Goal: Connect with others: Establish contact or relationships with other users

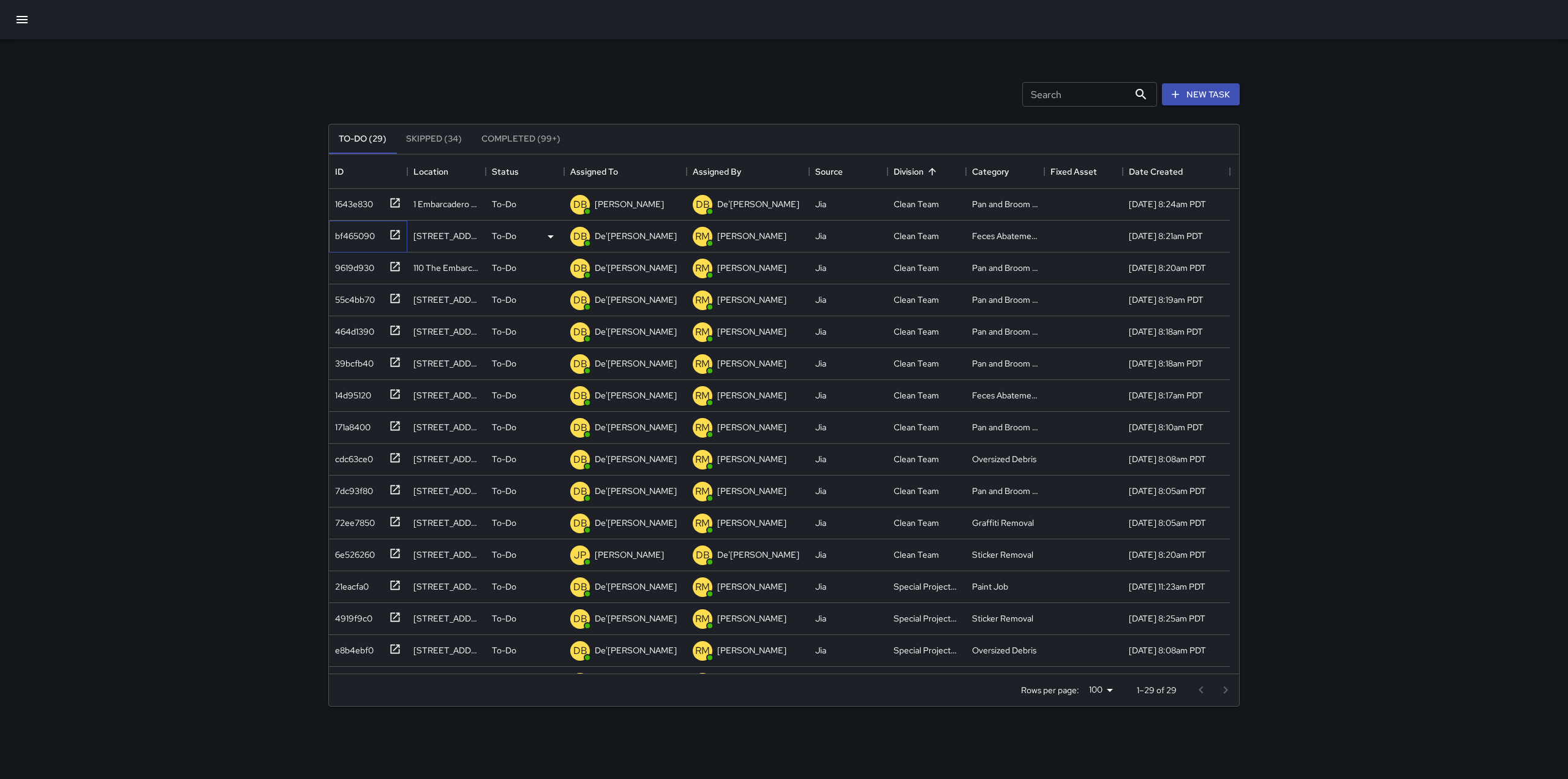
click at [395, 231] on icon at bounding box center [395, 235] width 12 height 12
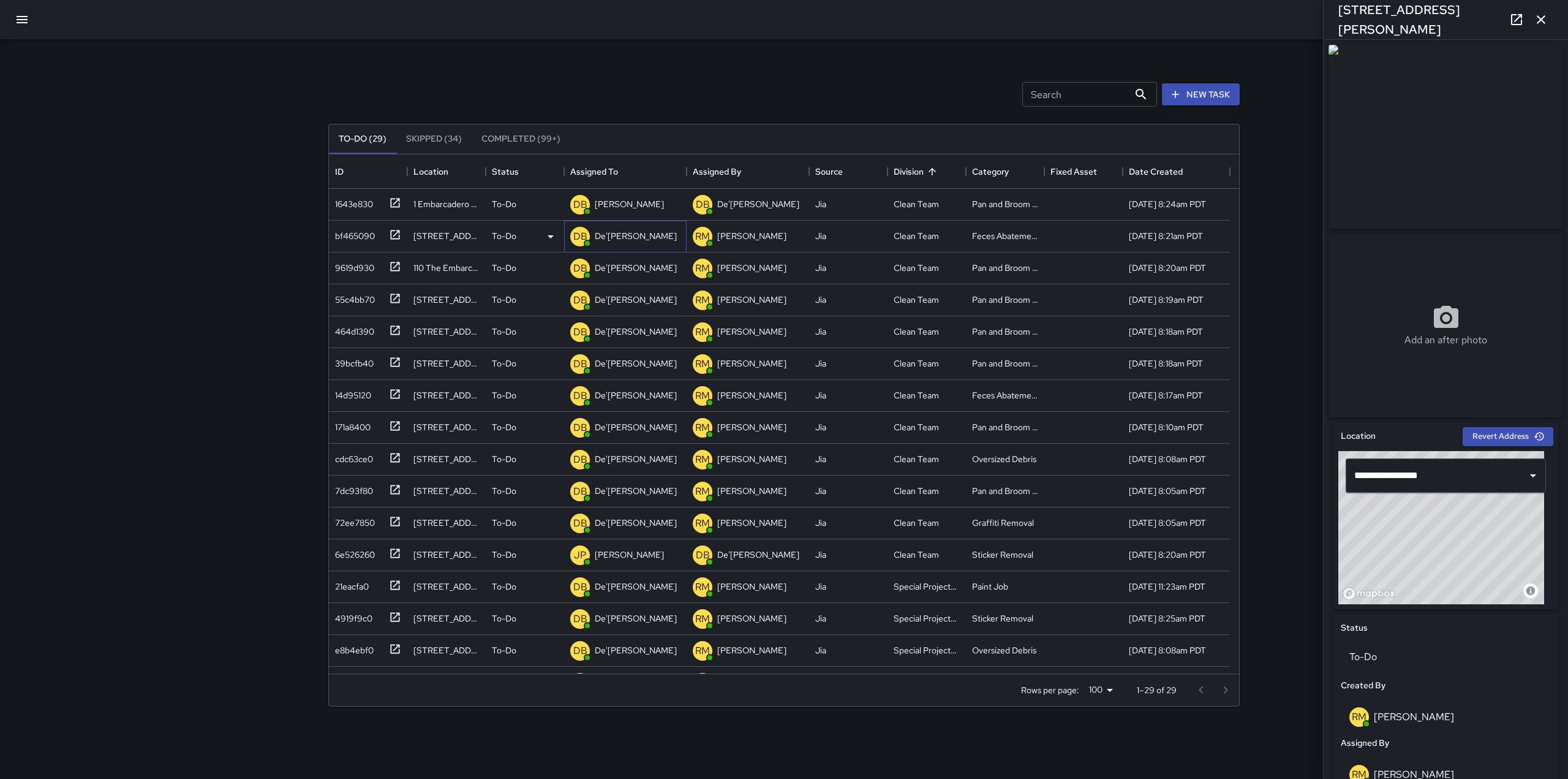
click at [614, 242] on p "De'[PERSON_NAME]" at bounding box center [635, 236] width 82 height 12
click at [614, 242] on input "**********" at bounding box center [608, 236] width 76 height 23
click at [651, 239] on icon "Clear" at bounding box center [657, 236] width 12 height 12
click at [629, 243] on input "text" at bounding box center [608, 236] width 76 height 23
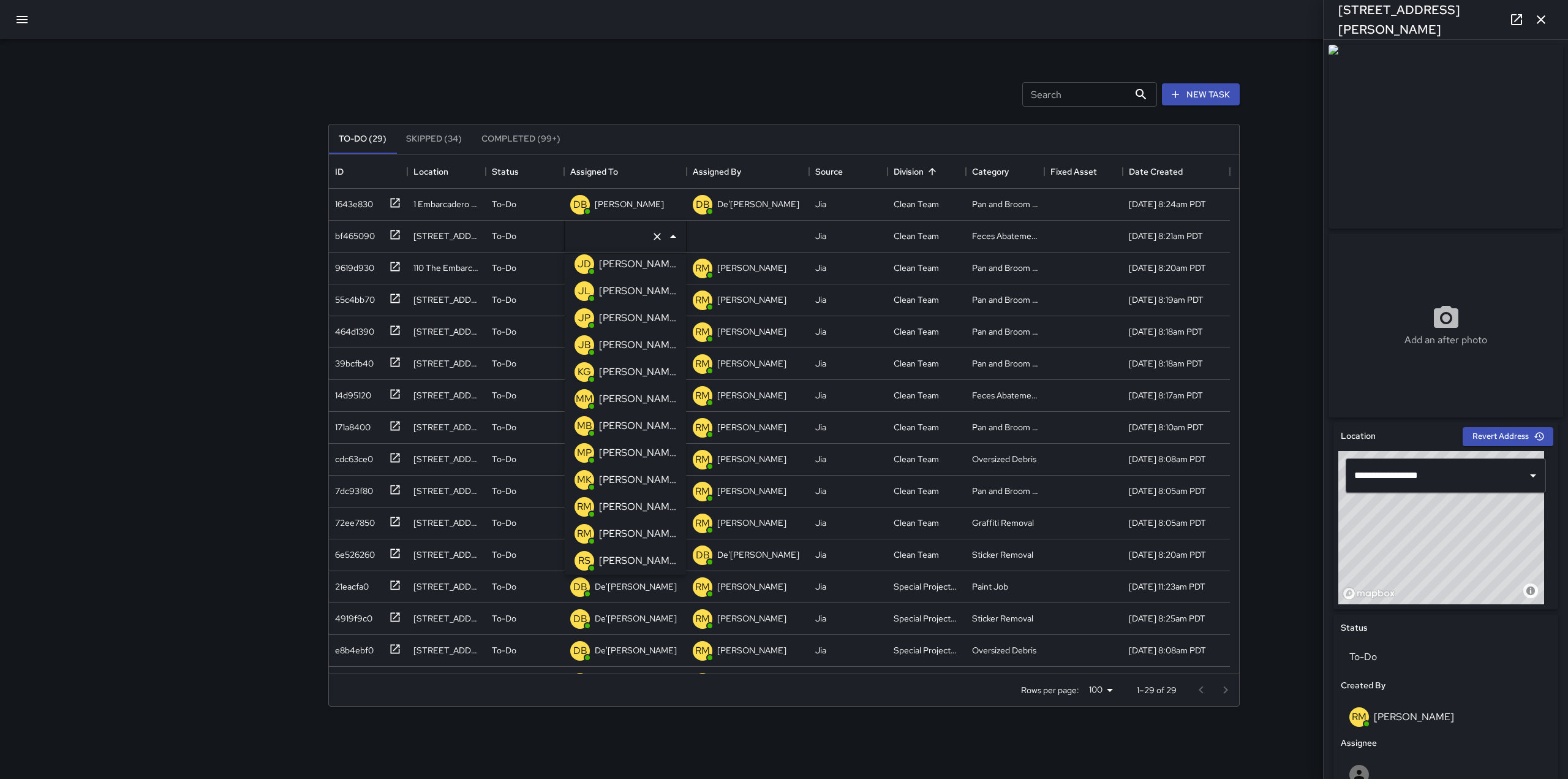
scroll to position [305, 0]
click at [612, 476] on p "[PERSON_NAME]" at bounding box center [638, 479] width 77 height 15
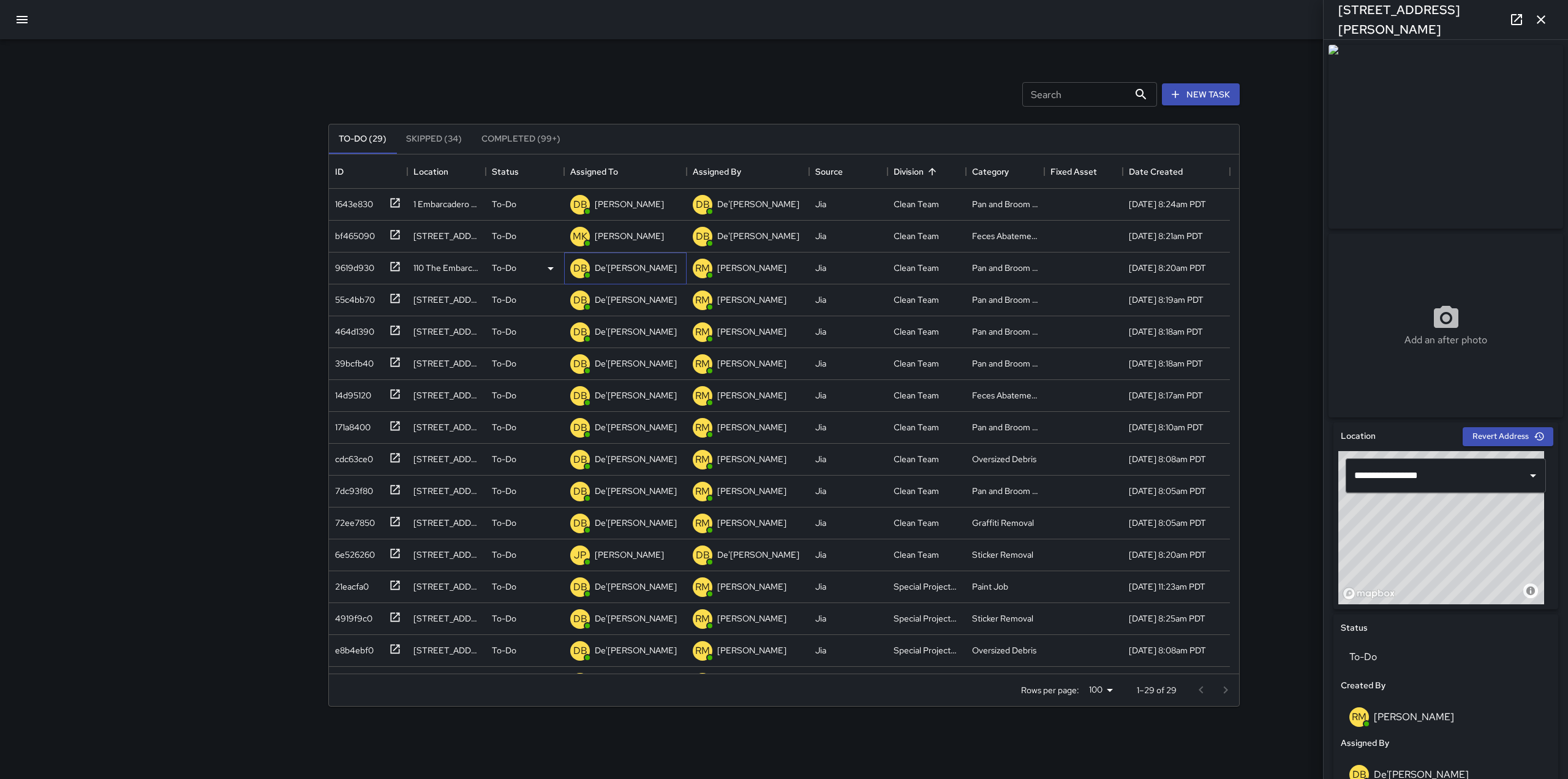
click at [629, 268] on p "De'[PERSON_NAME]" at bounding box center [635, 267] width 82 height 12
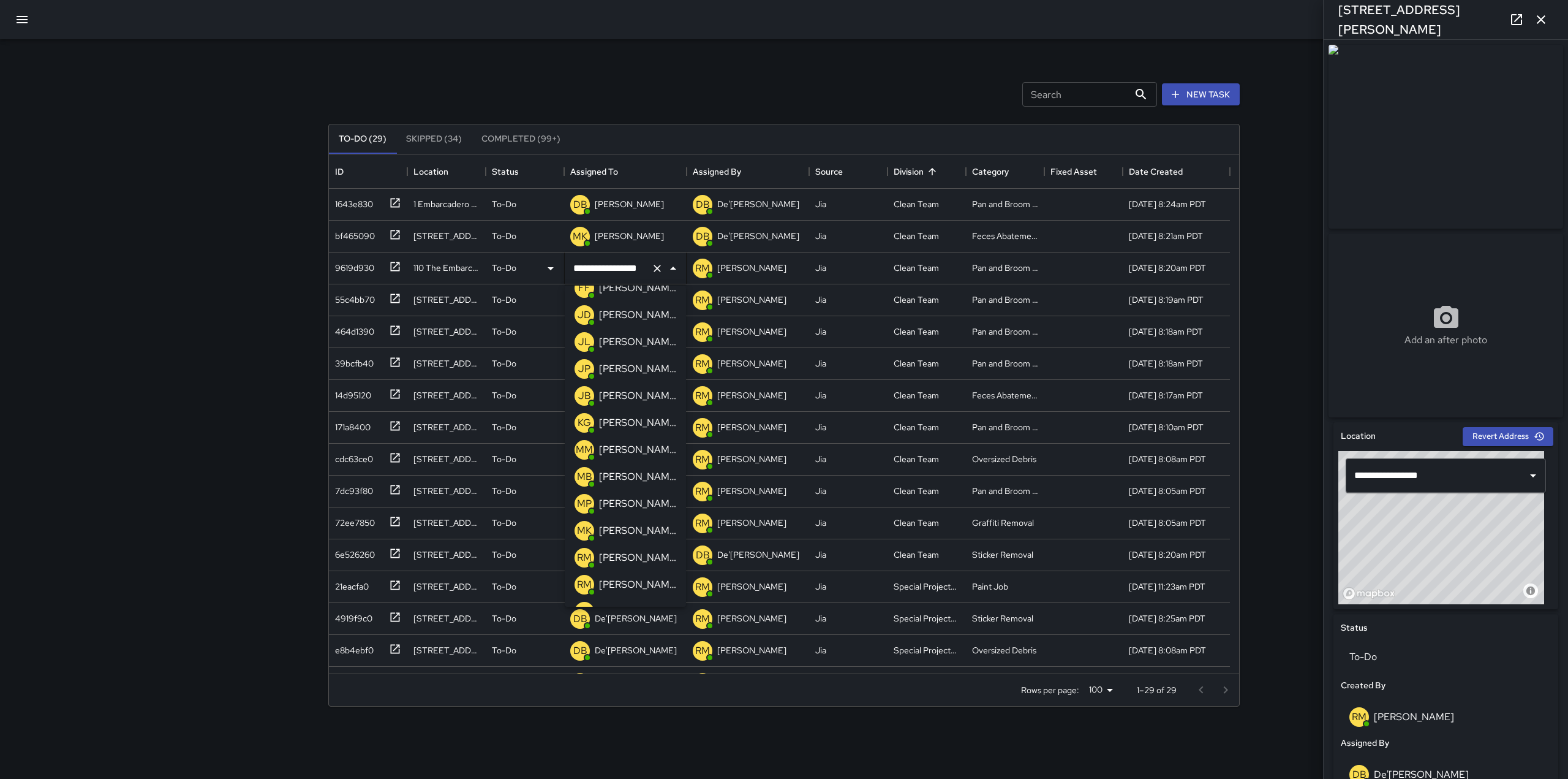
scroll to position [287, 0]
click at [627, 530] on p "[PERSON_NAME]" at bounding box center [638, 529] width 77 height 15
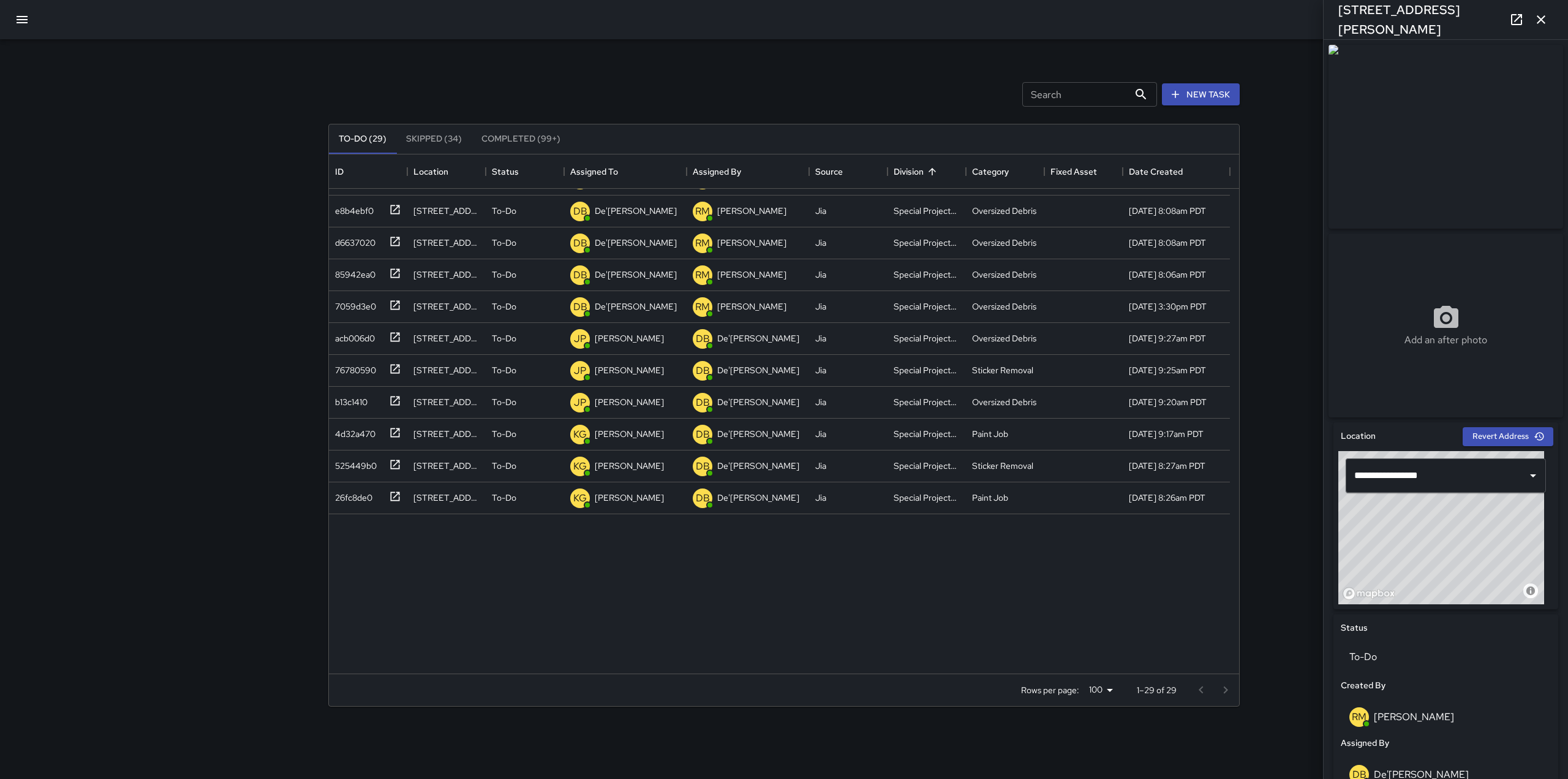
scroll to position [0, 0]
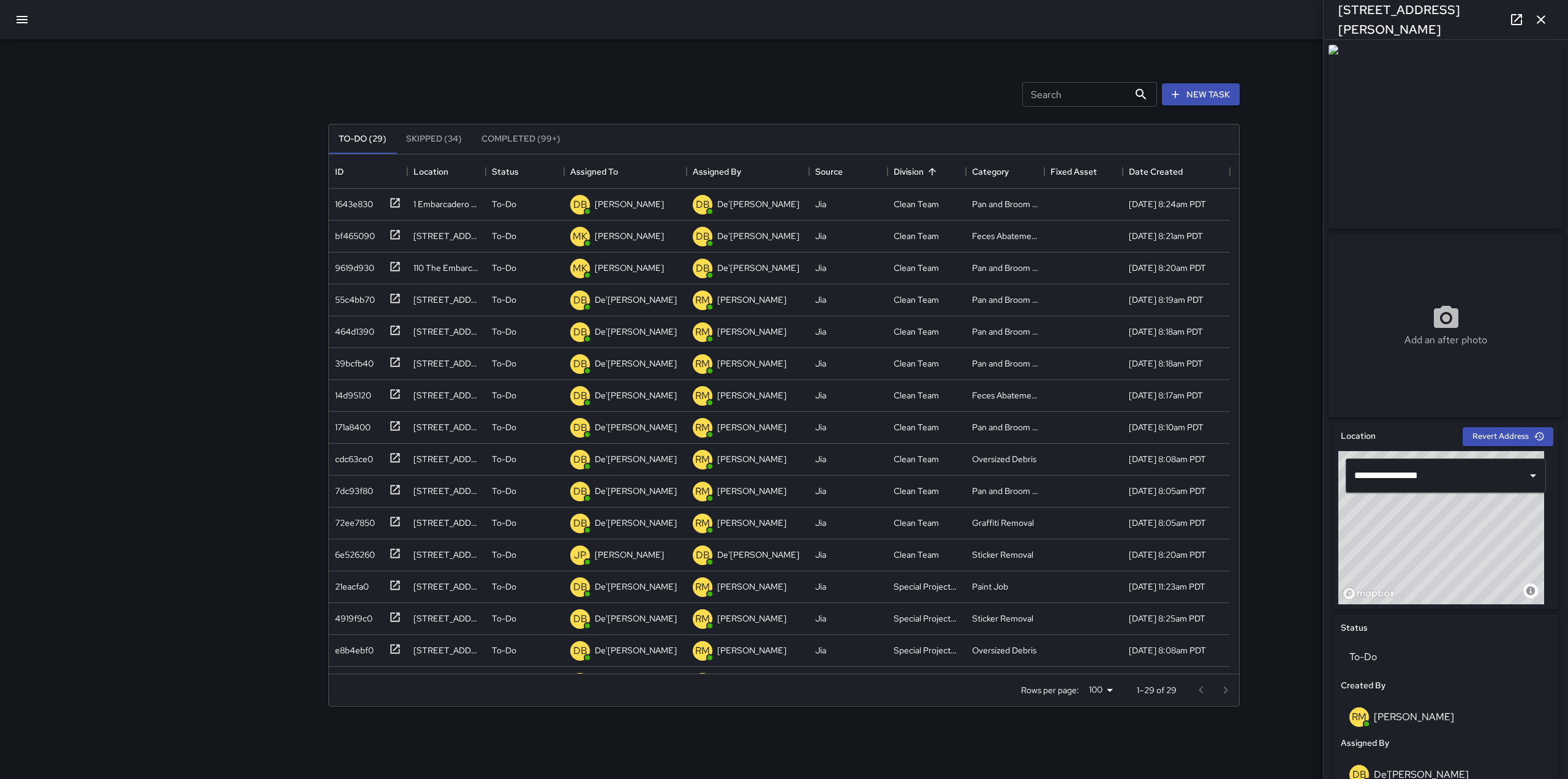
click at [414, 88] on div "Search Search New Task" at bounding box center [784, 94] width 917 height 64
